Goal: Use online tool/utility: Utilize a website feature to perform a specific function

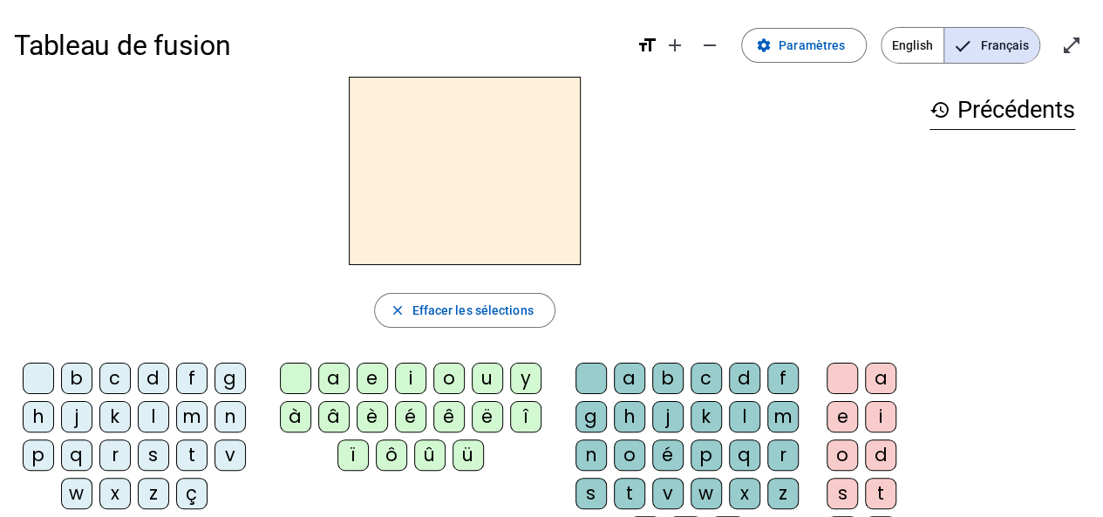
click at [70, 371] on div "b" at bounding box center [76, 378] width 31 height 31
click at [368, 377] on div "e" at bounding box center [372, 378] width 31 height 31
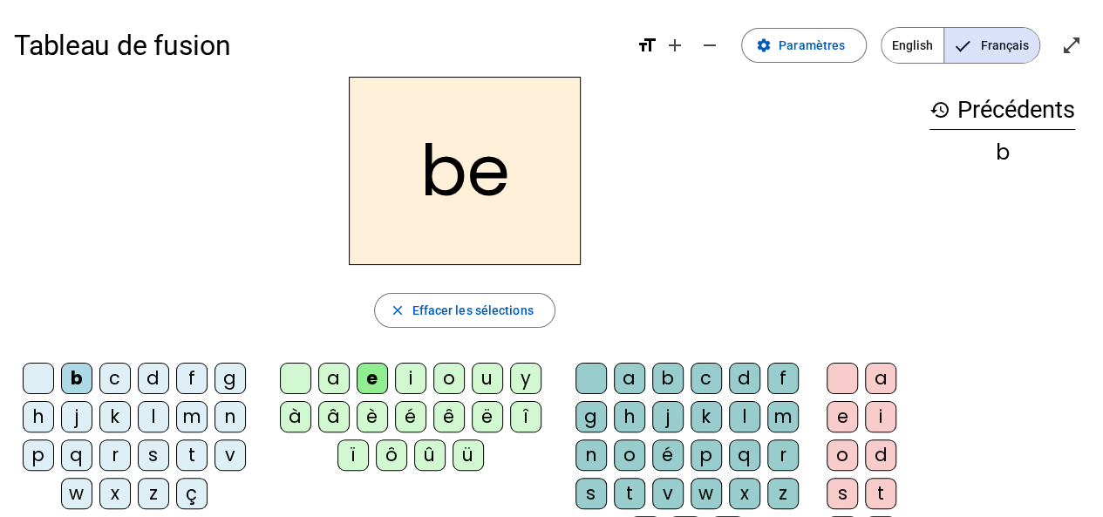
click at [713, 376] on div "c" at bounding box center [705, 378] width 31 height 31
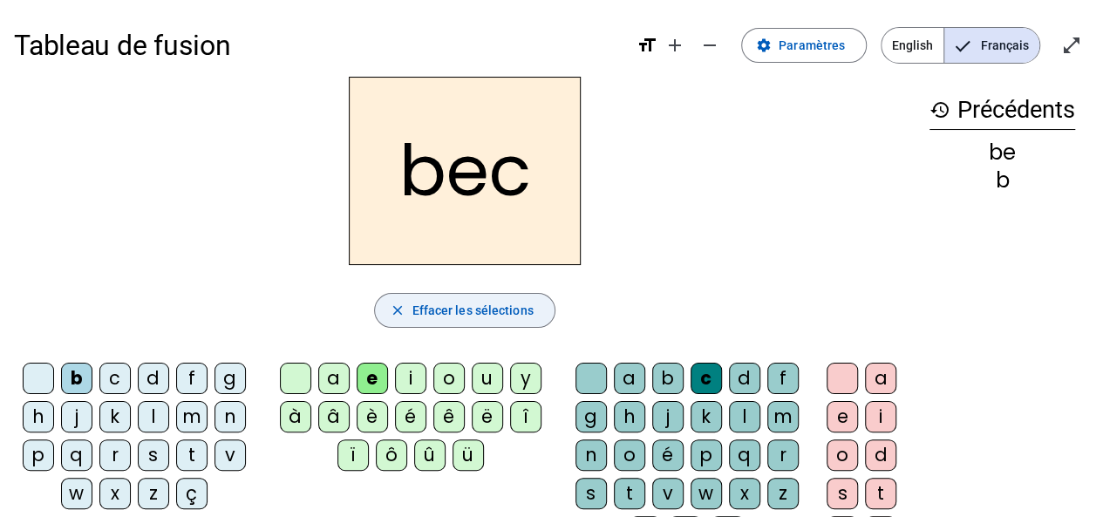
click at [398, 308] on mat-icon "close" at bounding box center [397, 310] width 16 height 16
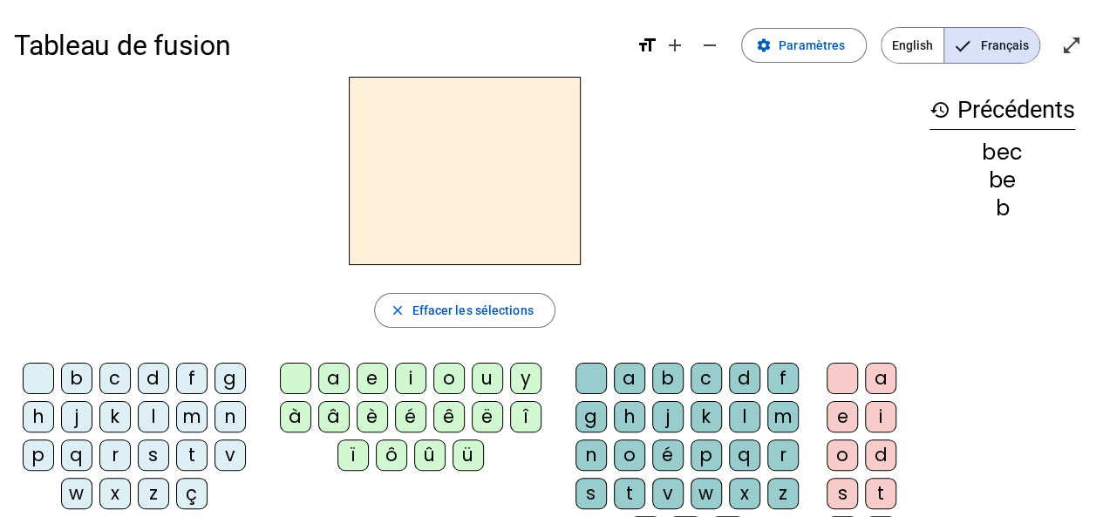
click at [140, 453] on div "s" at bounding box center [153, 454] width 31 height 31
click at [372, 374] on div "e" at bounding box center [372, 378] width 31 height 31
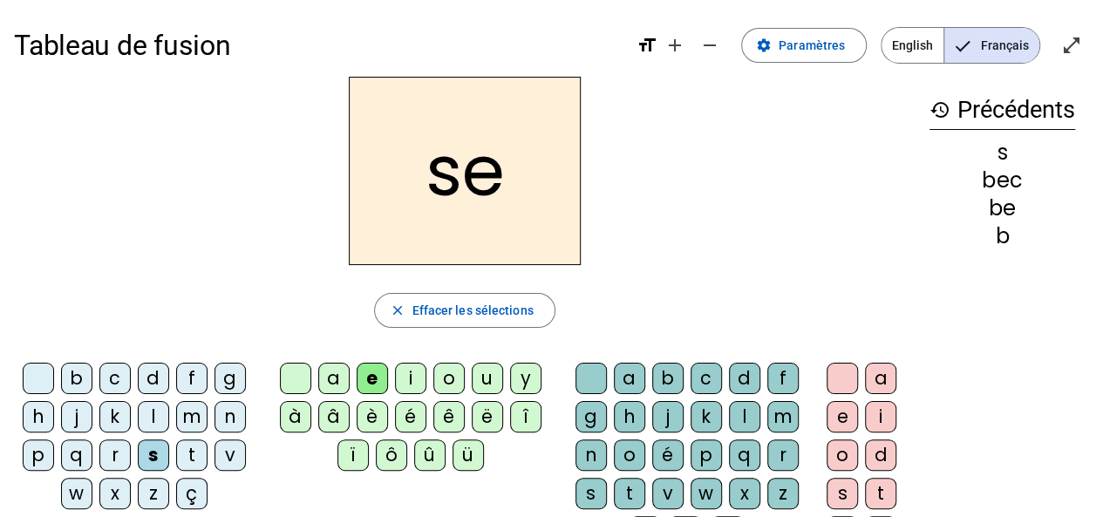
click at [698, 381] on div "c" at bounding box center [705, 378] width 31 height 31
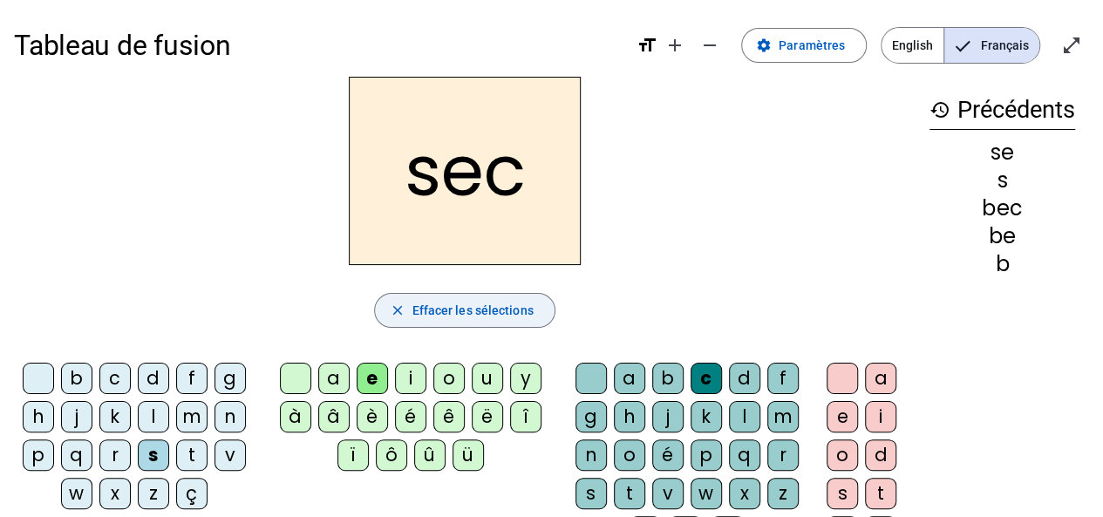
click at [411, 309] on span "Effacer les sélections" at bounding box center [471, 310] width 121 height 21
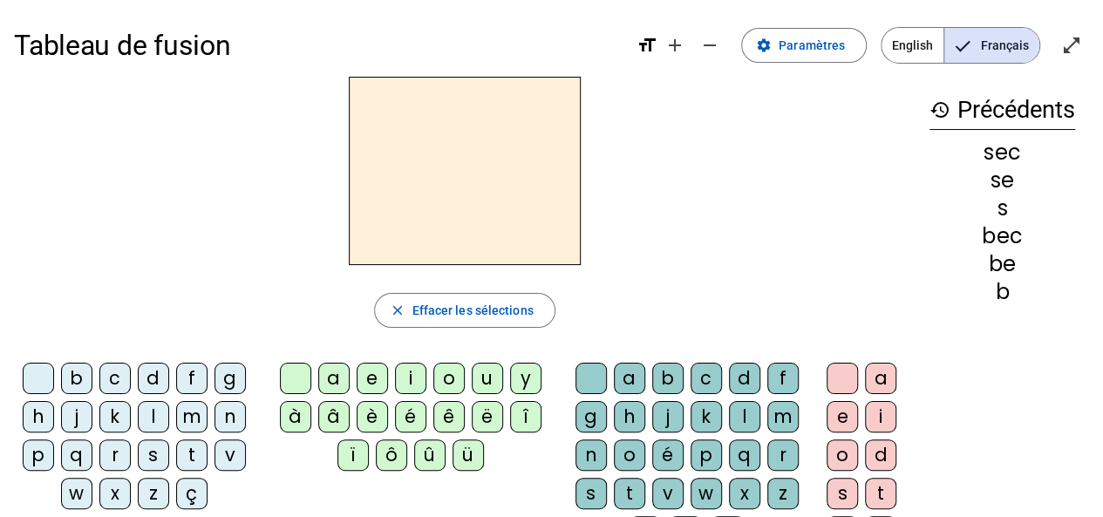
click at [151, 452] on div "s" at bounding box center [153, 454] width 31 height 31
click at [329, 386] on div "a" at bounding box center [333, 378] width 31 height 31
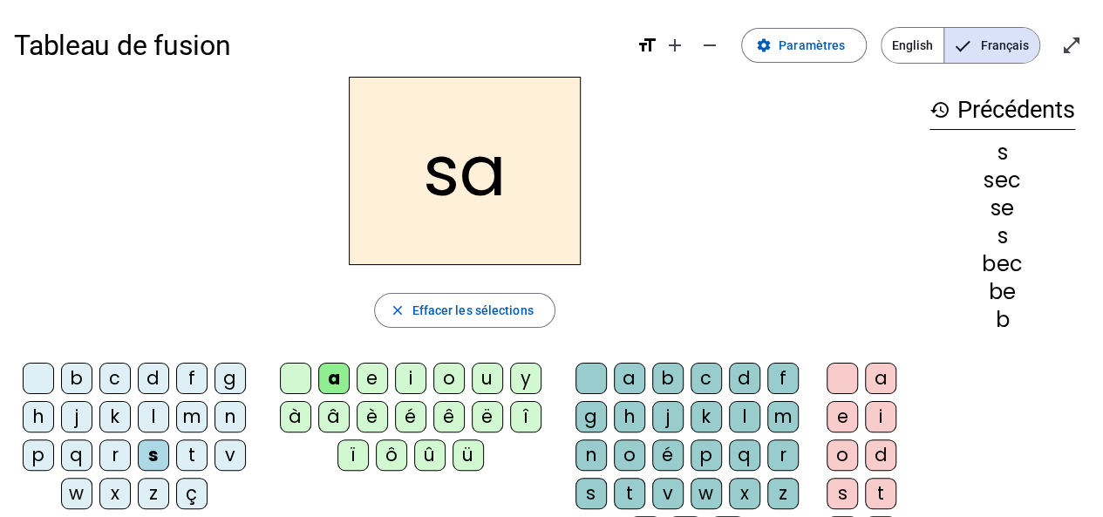
click at [703, 372] on div "c" at bounding box center [705, 378] width 31 height 31
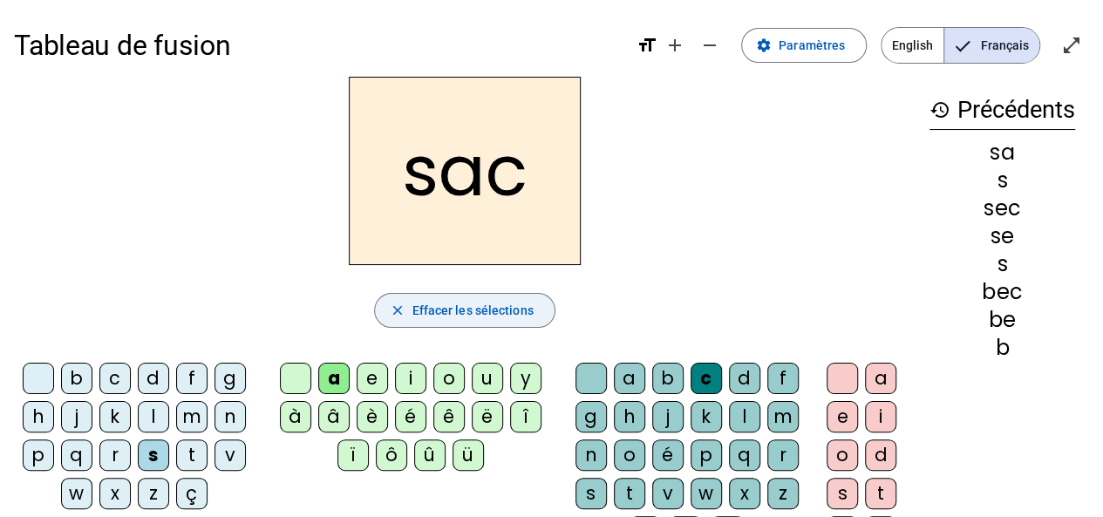
click at [417, 303] on span "Effacer les sélections" at bounding box center [471, 310] width 121 height 21
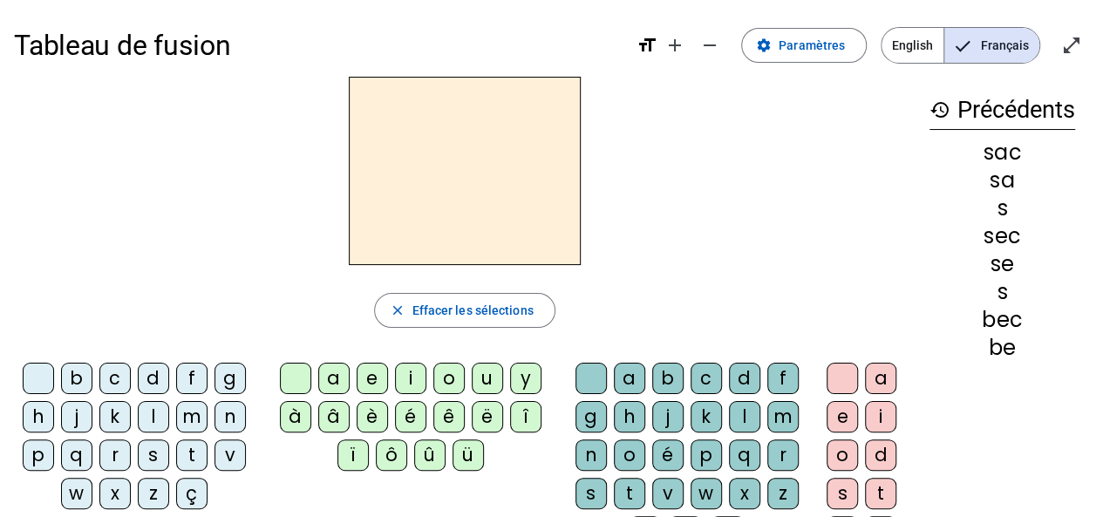
click at [145, 447] on div "s" at bounding box center [153, 454] width 31 height 31
click at [618, 371] on div "a" at bounding box center [629, 378] width 31 height 31
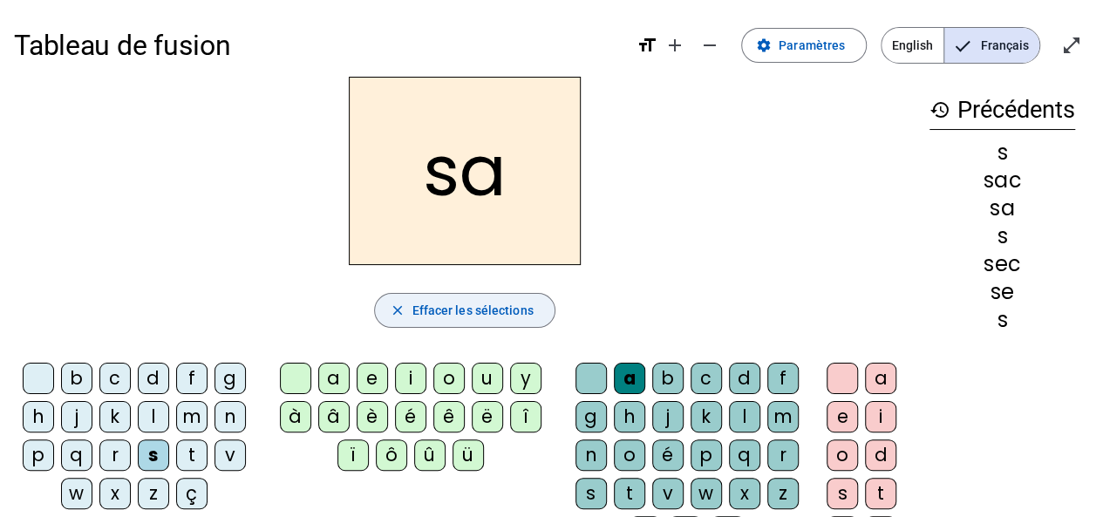
click at [424, 307] on span "Effacer les sélections" at bounding box center [471, 310] width 121 height 21
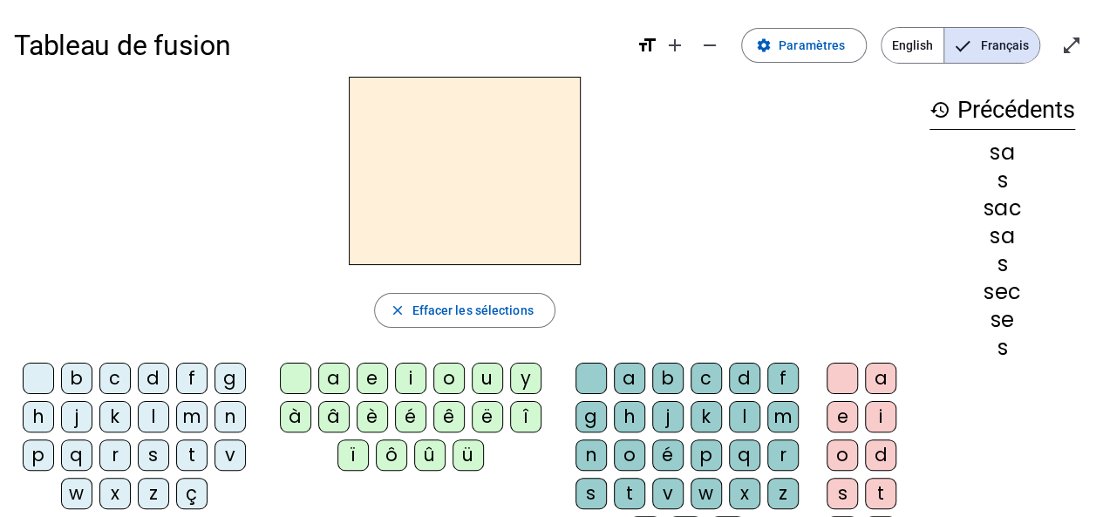
click at [225, 456] on div "v" at bounding box center [229, 454] width 31 height 31
click at [331, 373] on div "a" at bounding box center [333, 378] width 31 height 31
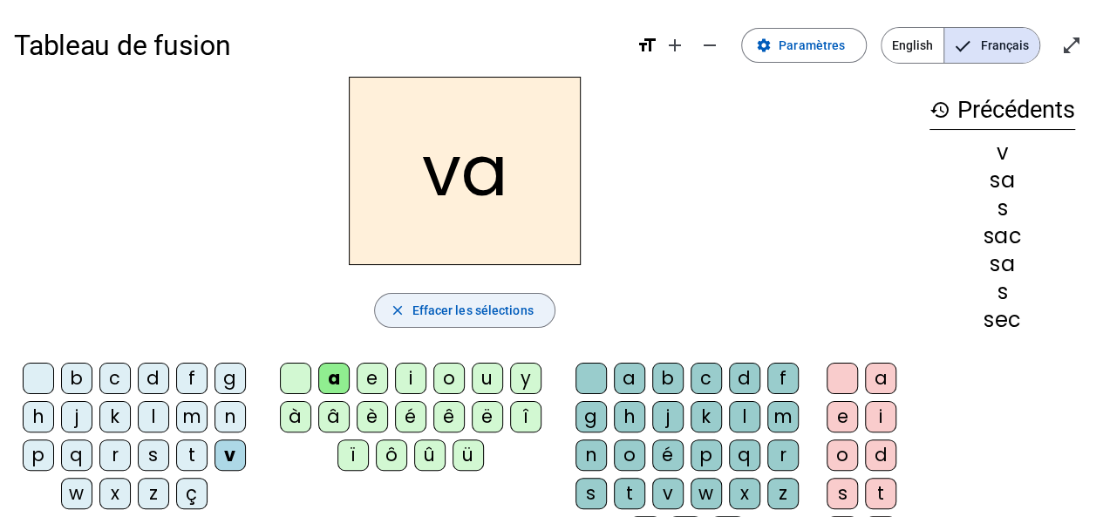
click at [423, 308] on span "Effacer les sélections" at bounding box center [471, 310] width 121 height 21
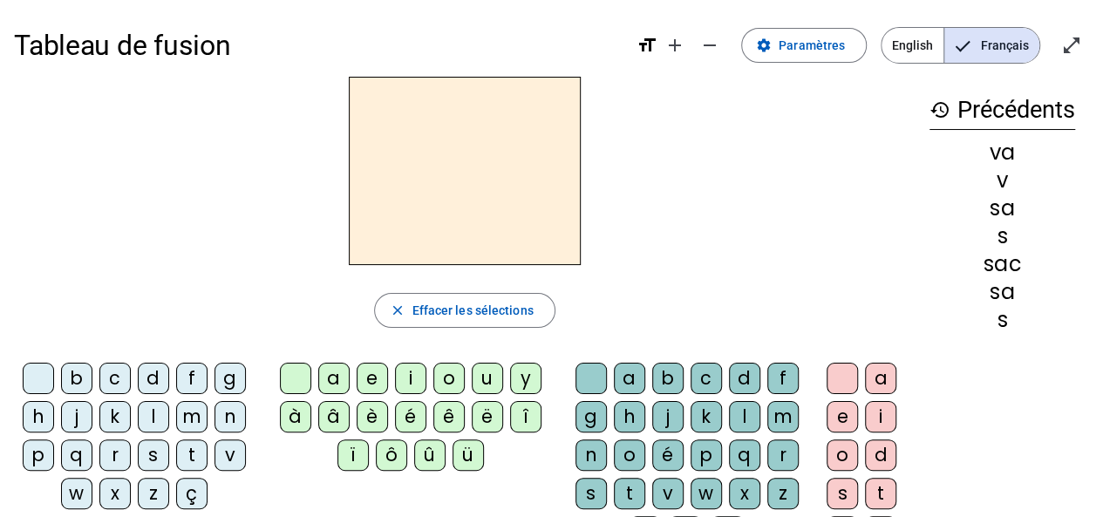
click at [217, 456] on div "v" at bounding box center [229, 454] width 31 height 31
click at [323, 374] on div "a" at bounding box center [333, 378] width 31 height 31
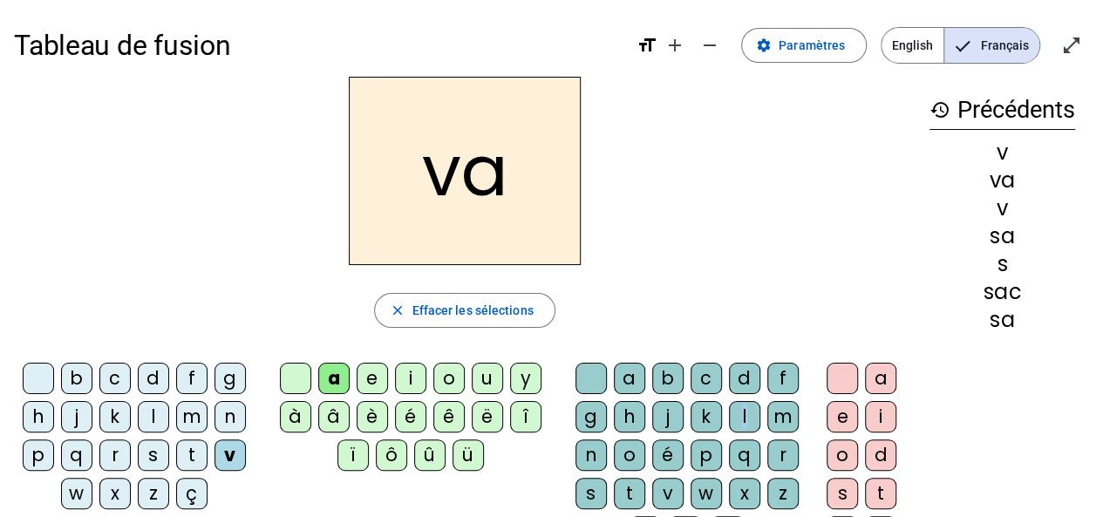
click at [744, 412] on div "l" at bounding box center [744, 416] width 31 height 31
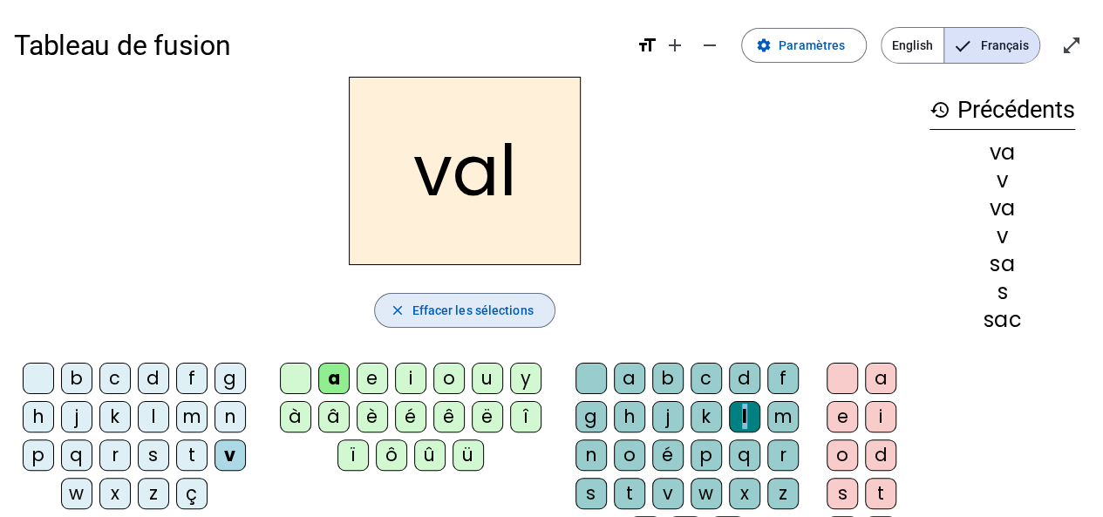
drag, startPoint x: 427, startPoint y: 304, endPoint x: 183, endPoint y: 411, distance: 266.2
click at [183, 411] on div "val close Effacer les sélections b c d f g h j k l m n p q r s t v w x z ç a e …" at bounding box center [464, 357] width 901 height 561
click at [412, 298] on span "button" at bounding box center [464, 310] width 179 height 42
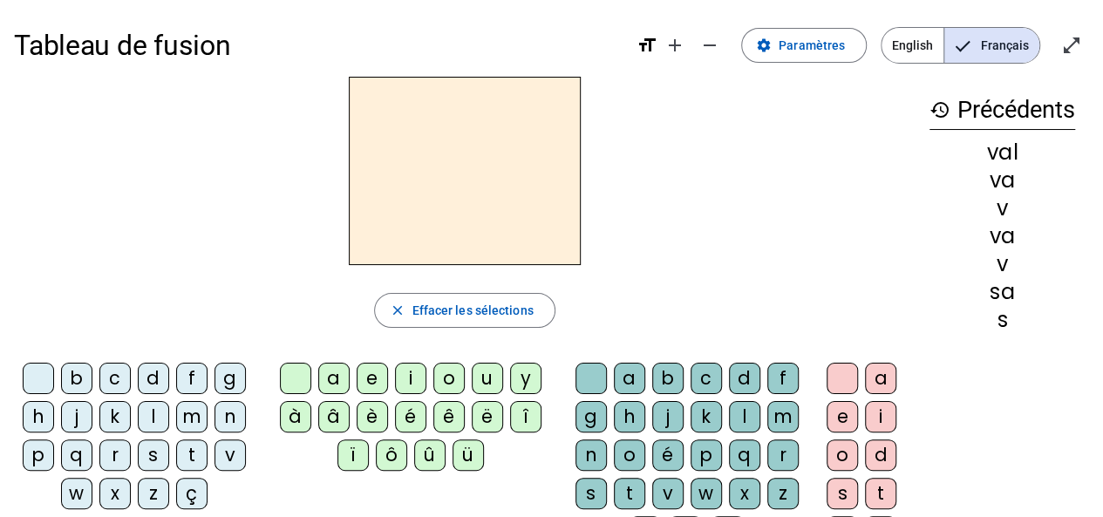
click at [182, 411] on div "m" at bounding box center [191, 416] width 31 height 31
click at [327, 376] on div "a" at bounding box center [333, 378] width 31 height 31
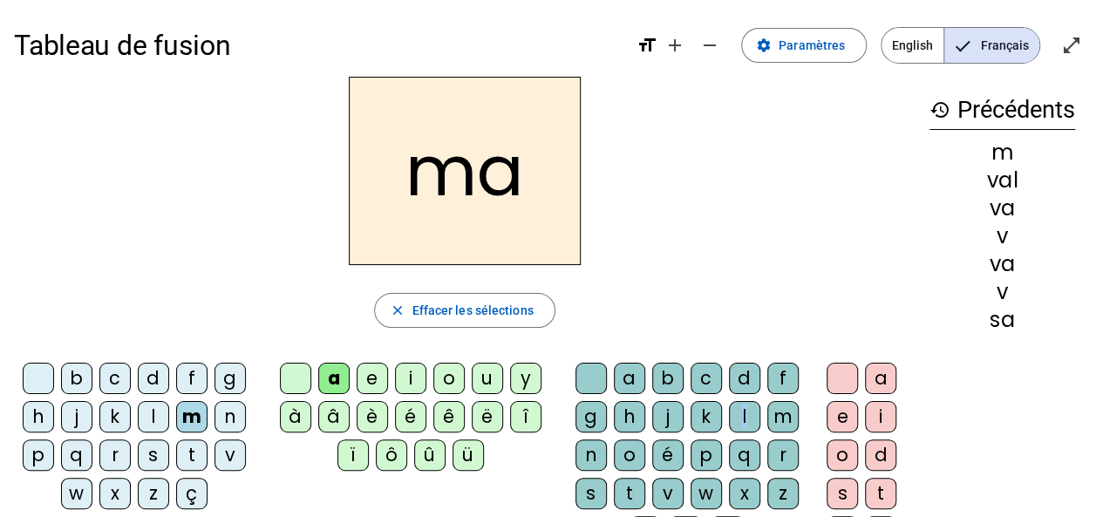
click at [744, 414] on div "l" at bounding box center [744, 416] width 31 height 31
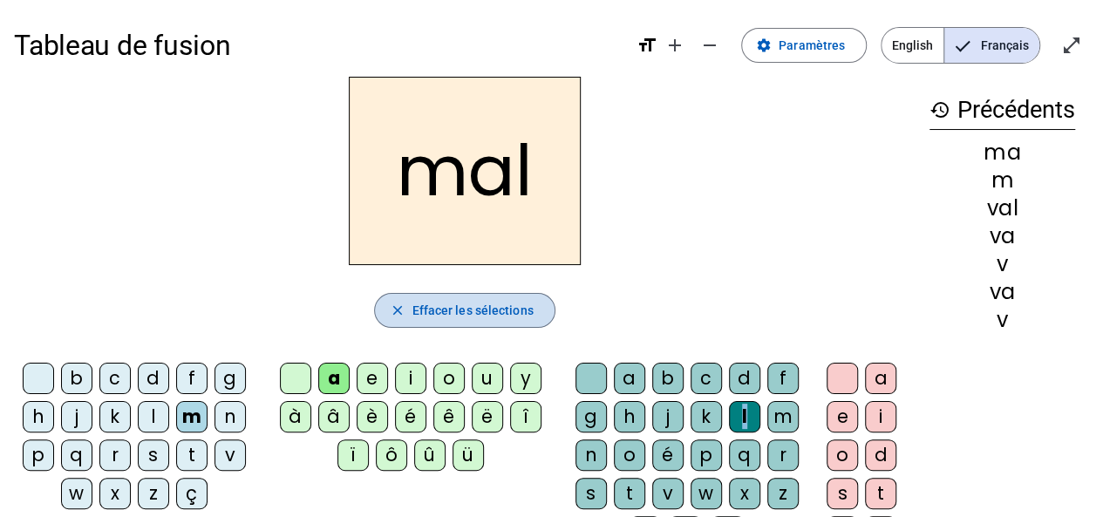
drag, startPoint x: 414, startPoint y: 302, endPoint x: 403, endPoint y: 309, distance: 12.9
click at [403, 309] on button "close Effacer les sélections" at bounding box center [464, 310] width 180 height 35
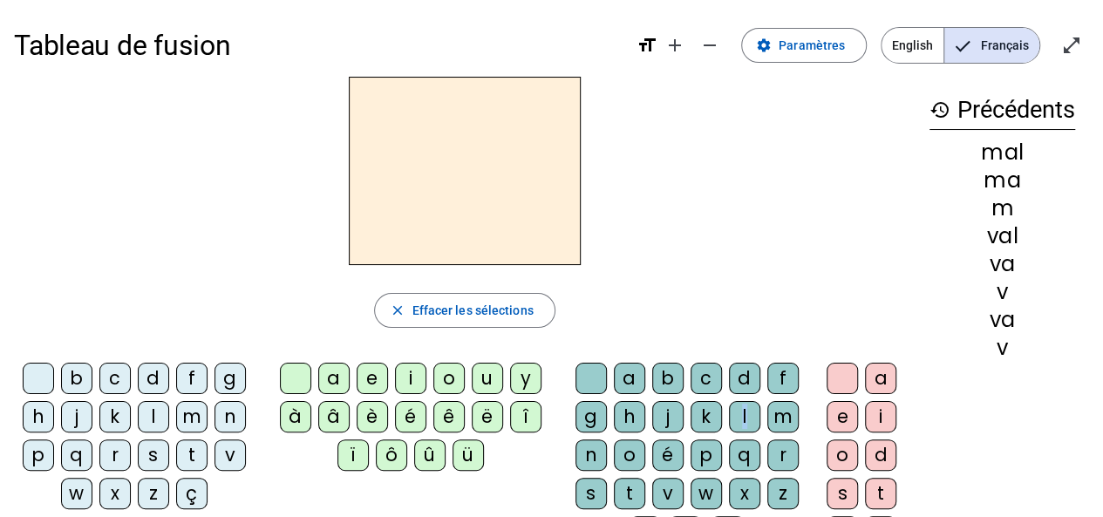
click at [181, 417] on div "m" at bounding box center [191, 416] width 31 height 31
click at [411, 374] on div "i" at bounding box center [410, 378] width 31 height 31
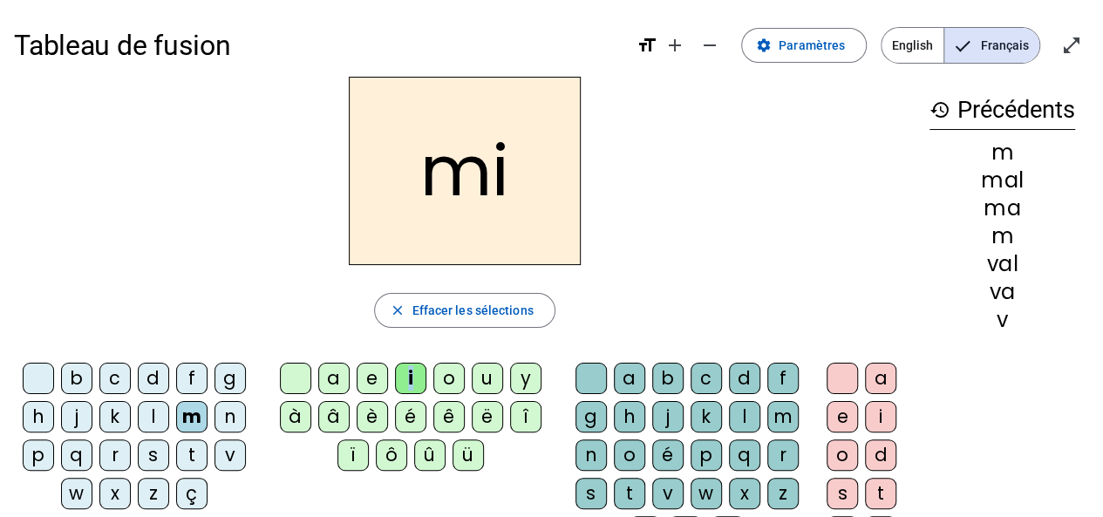
click at [740, 410] on div "l" at bounding box center [744, 416] width 31 height 31
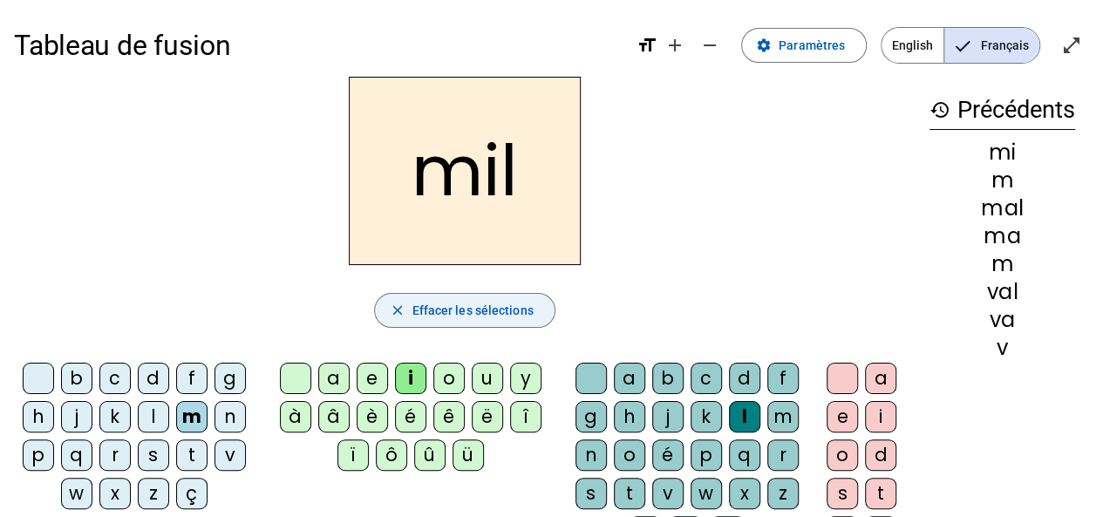
click at [408, 307] on span "button" at bounding box center [464, 310] width 179 height 42
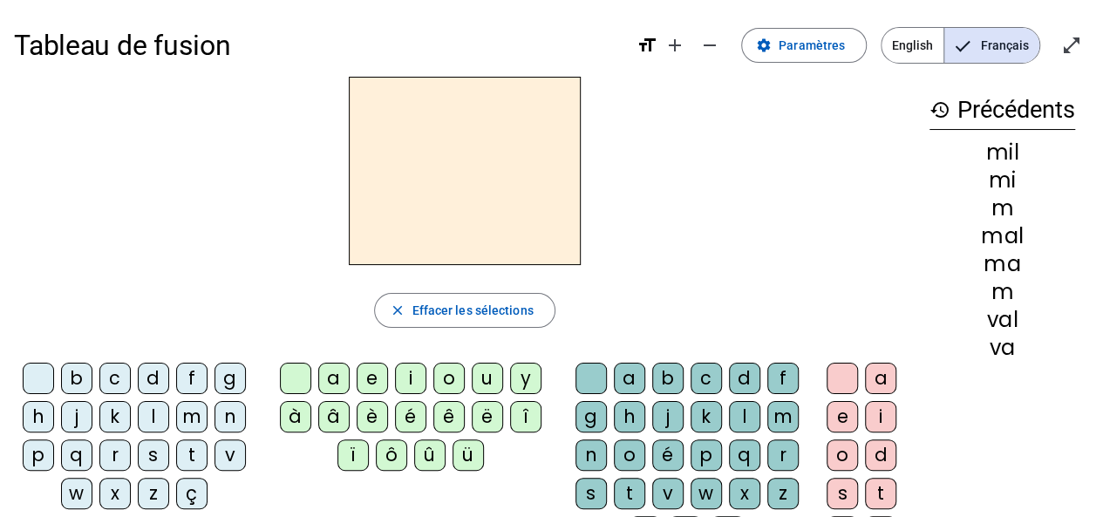
click at [150, 449] on div "s" at bounding box center [153, 454] width 31 height 31
click at [402, 374] on div "i" at bounding box center [410, 378] width 31 height 31
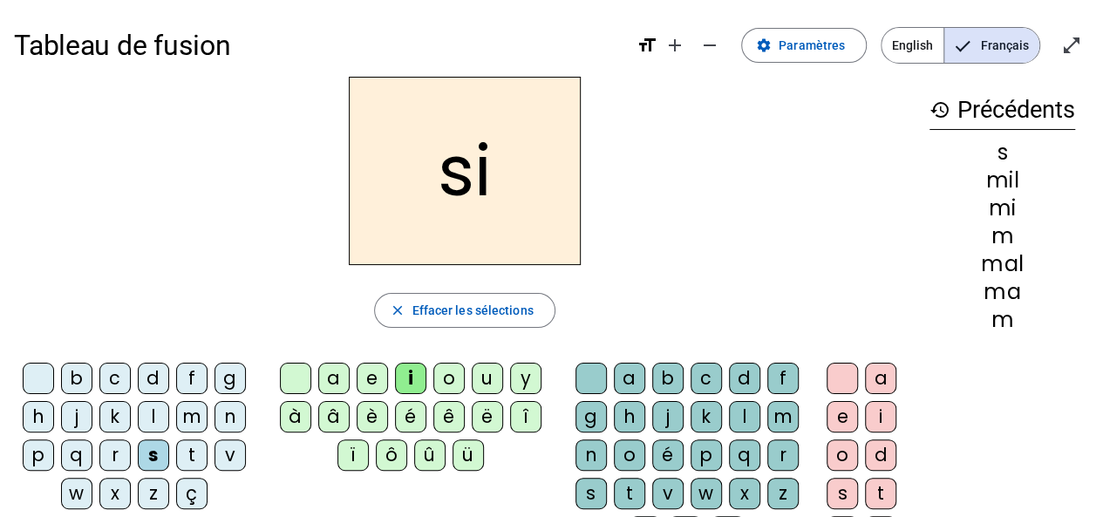
click at [736, 414] on div "l" at bounding box center [744, 416] width 31 height 31
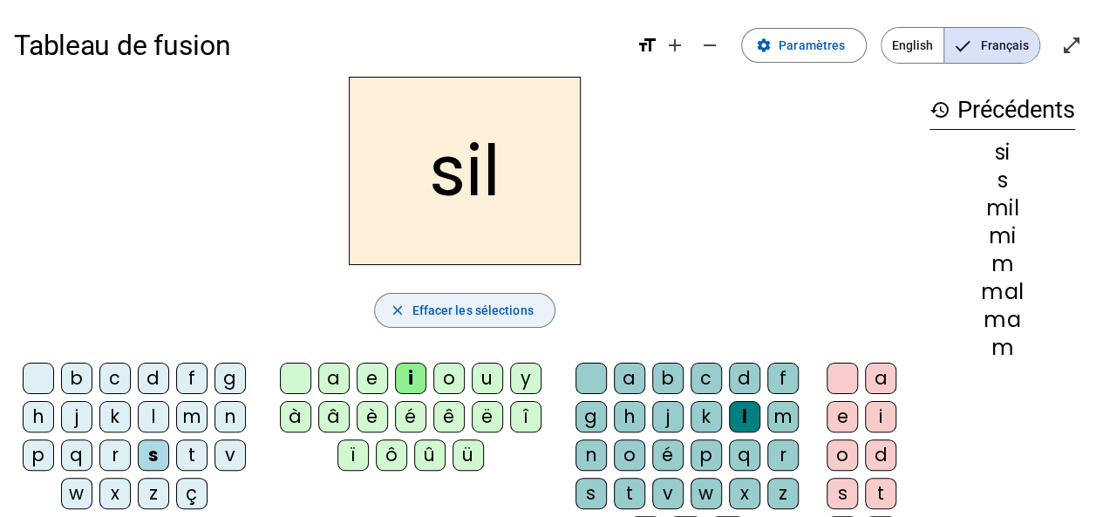
click at [412, 311] on span "Effacer les sélections" at bounding box center [471, 310] width 121 height 21
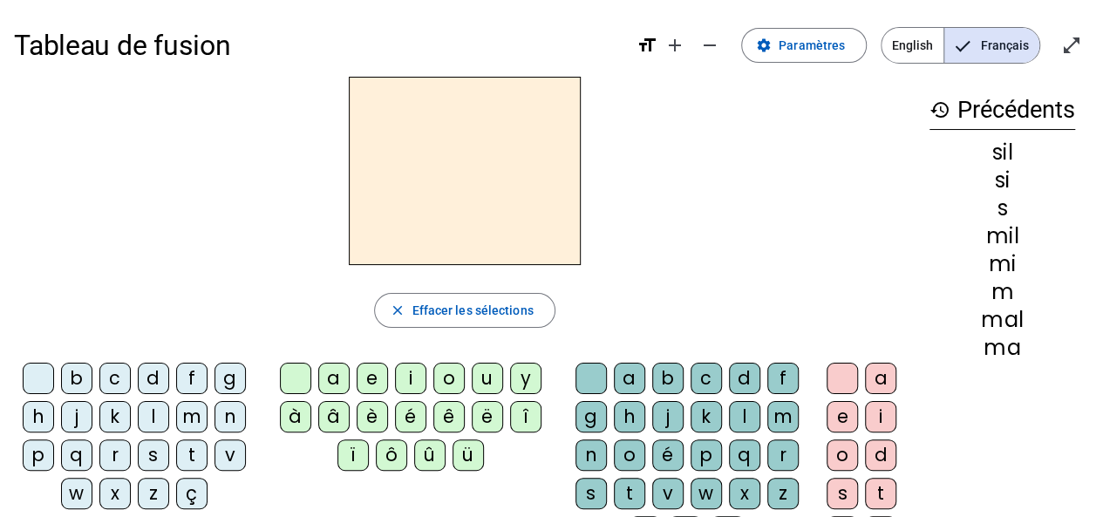
click at [148, 454] on div "s" at bounding box center [153, 454] width 31 height 31
click at [328, 374] on div "a" at bounding box center [333, 378] width 31 height 31
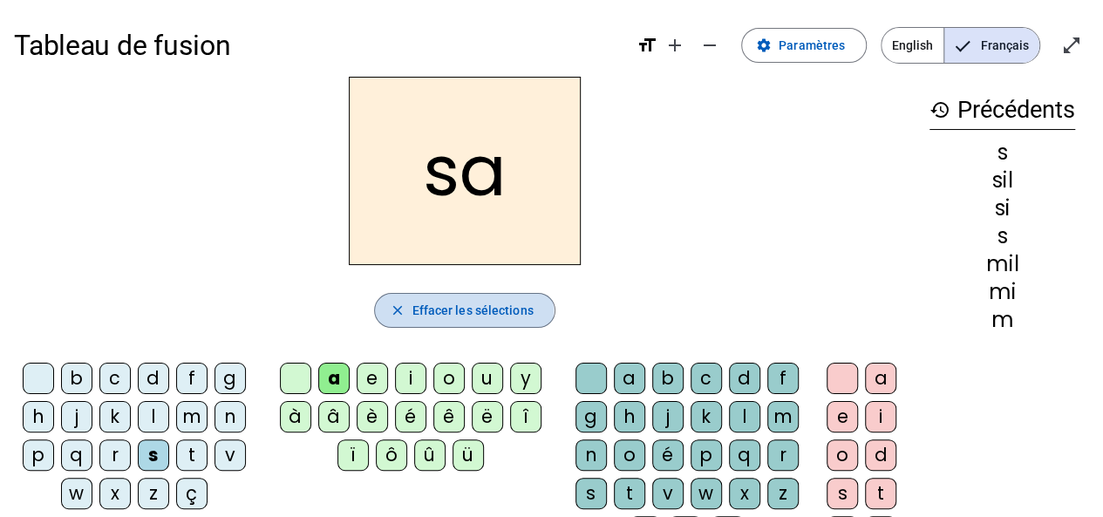
click at [420, 309] on span "Effacer les sélections" at bounding box center [471, 310] width 121 height 21
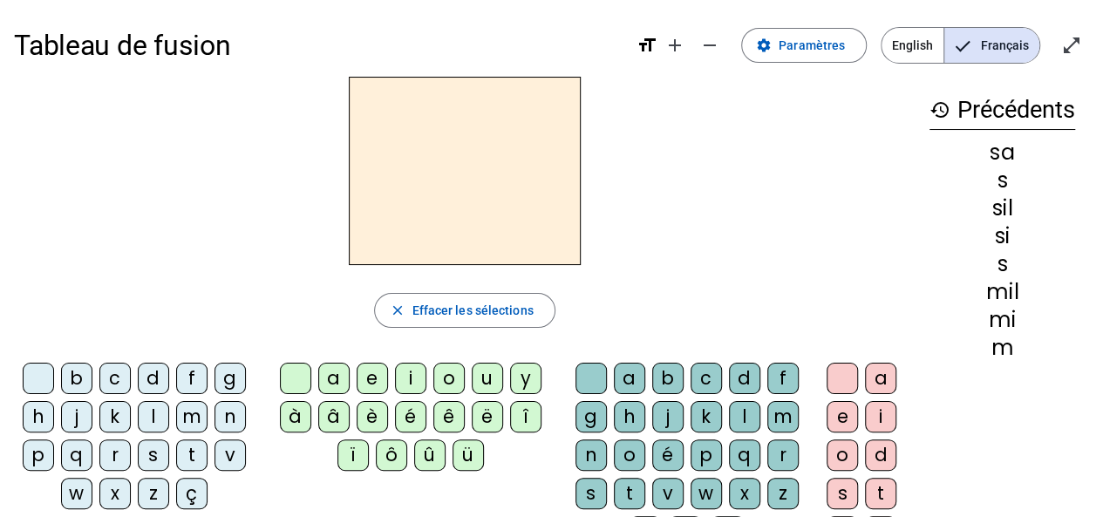
click at [152, 451] on div "s" at bounding box center [153, 454] width 31 height 31
click at [438, 379] on div "o" at bounding box center [448, 378] width 31 height 31
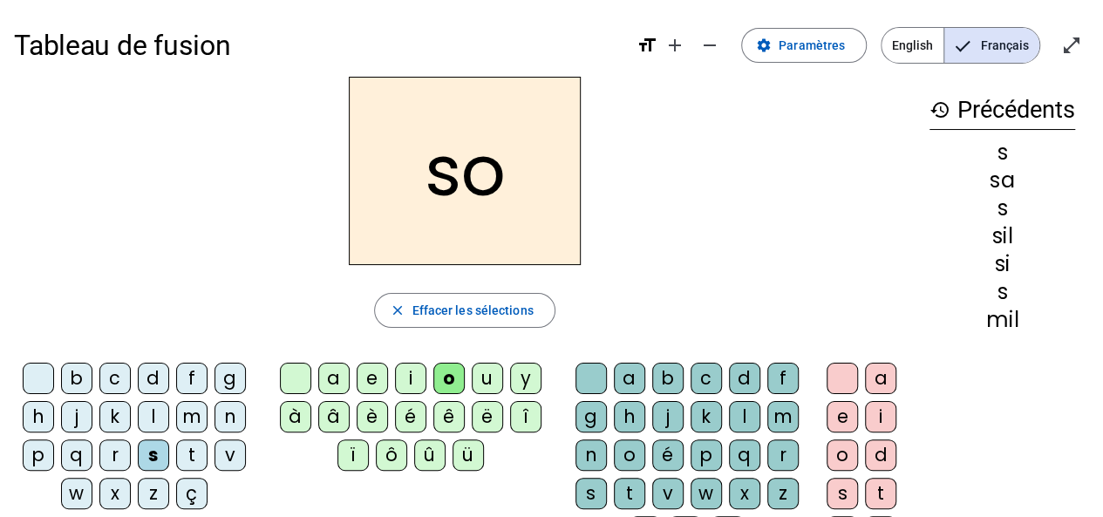
click at [739, 412] on div "l" at bounding box center [744, 416] width 31 height 31
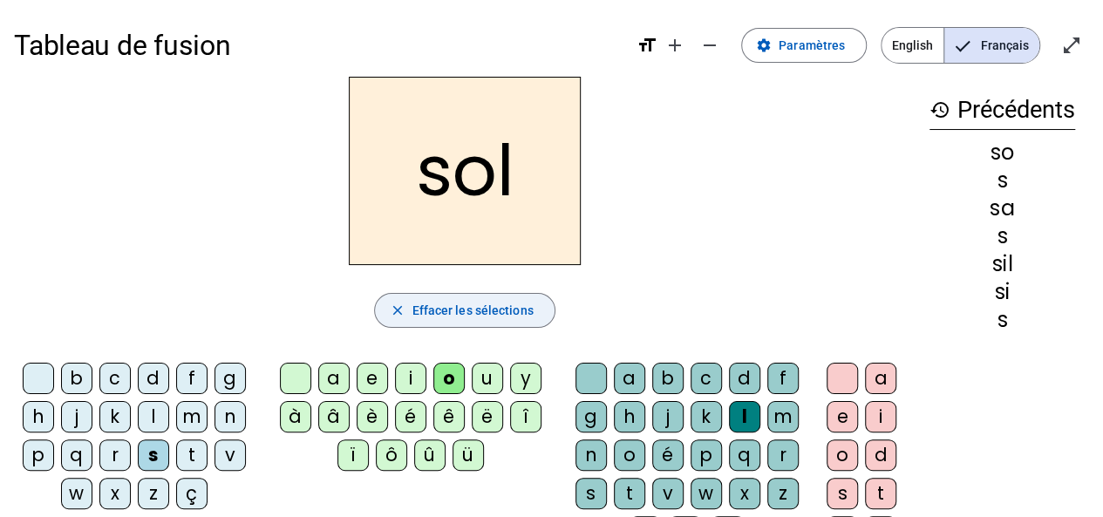
click at [411, 306] on span "Effacer les sélections" at bounding box center [471, 310] width 121 height 21
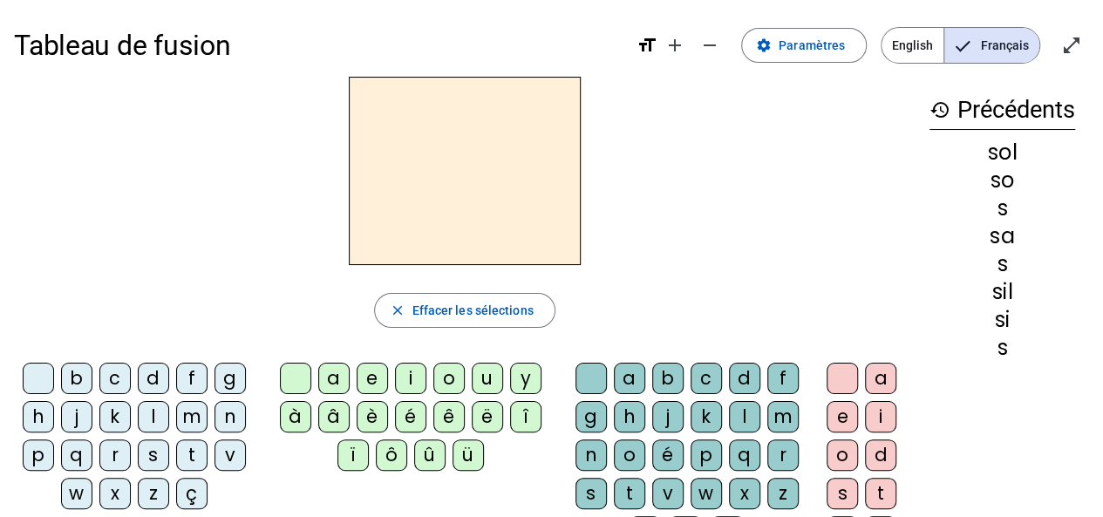
click at [153, 448] on div "s" at bounding box center [153, 454] width 31 height 31
click at [371, 372] on div "e" at bounding box center [372, 378] width 31 height 31
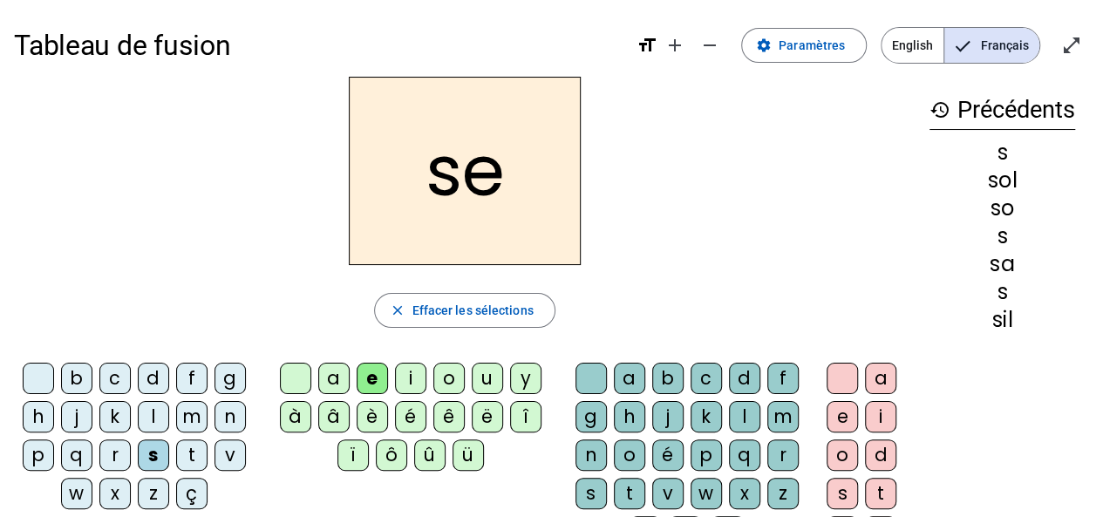
click at [734, 416] on div "l" at bounding box center [744, 416] width 31 height 31
